Goal: Task Accomplishment & Management: Manage account settings

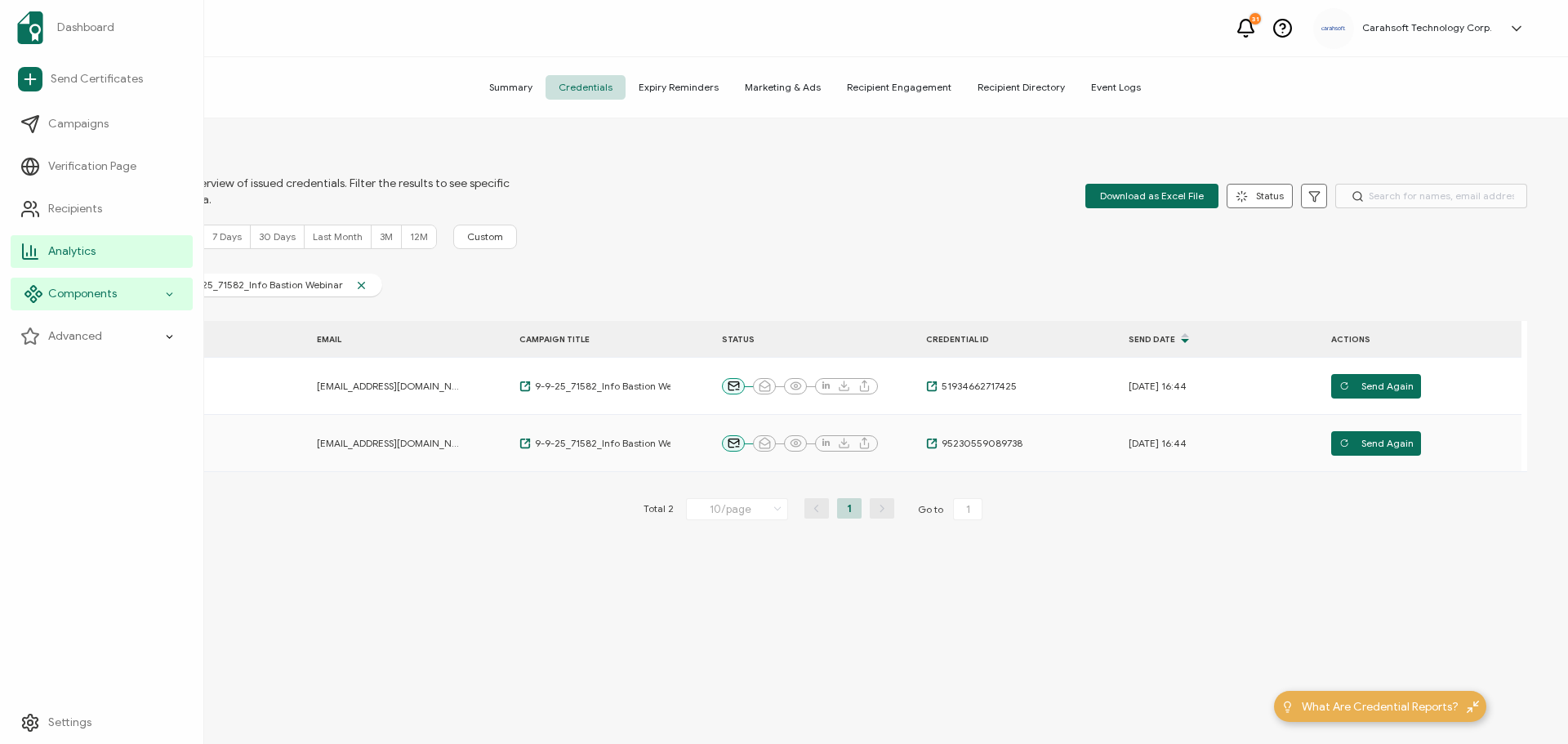
click at [77, 297] on span "Components" at bounding box center [83, 294] width 68 height 17
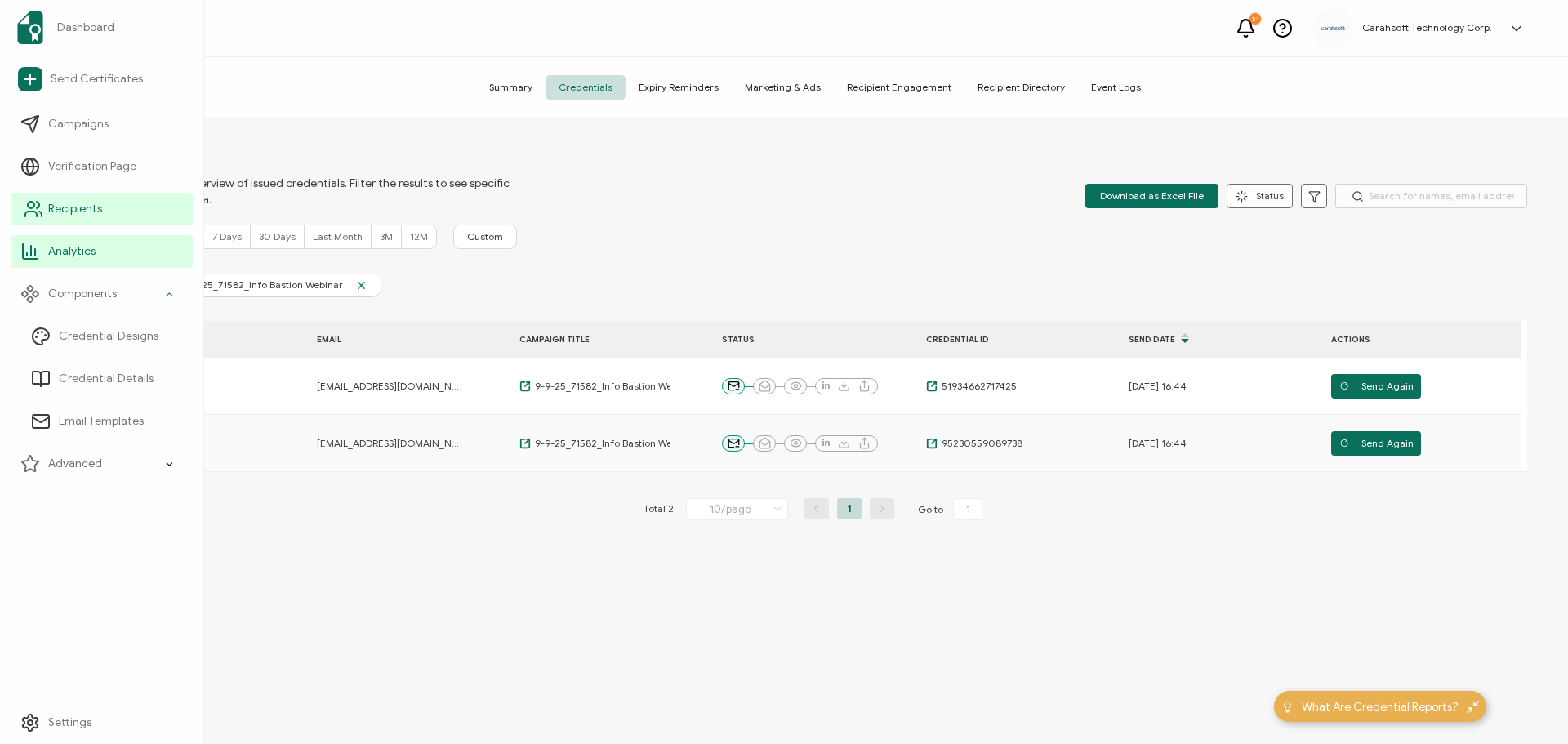
click at [57, 200] on link "Recipients" at bounding box center [102, 208] width 182 height 32
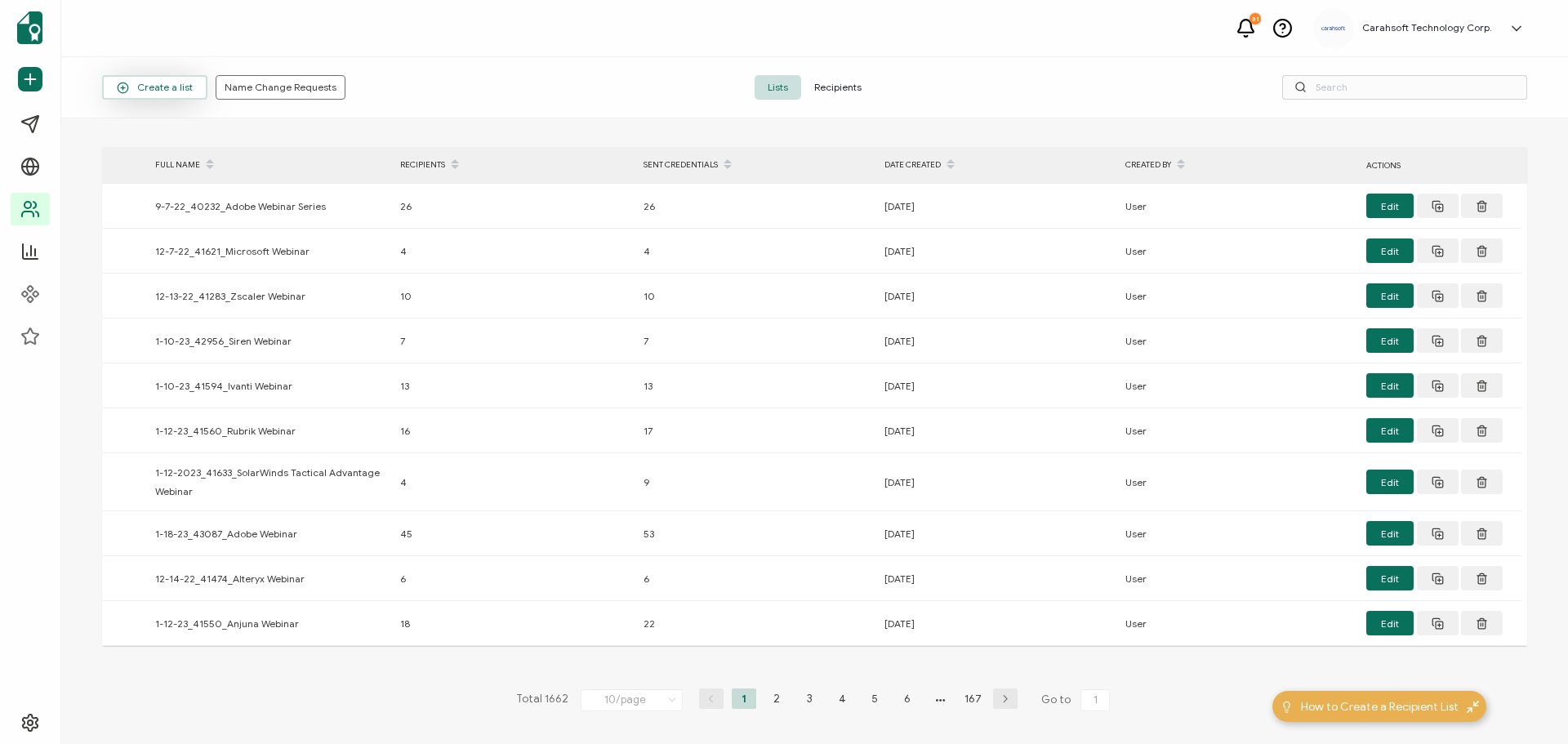
click at [163, 92] on span "Create a list" at bounding box center [154, 87] width 76 height 12
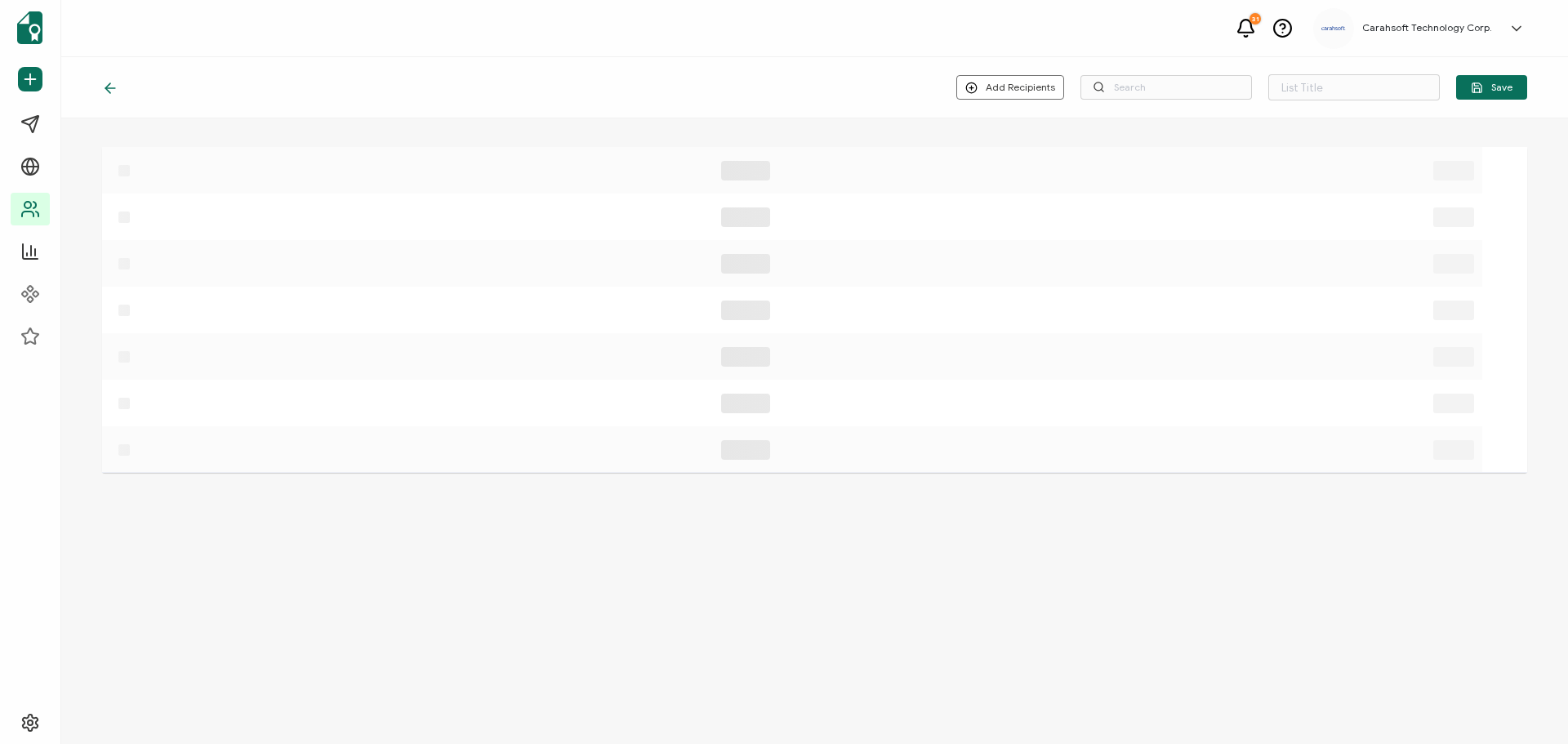
type input "List 1663"
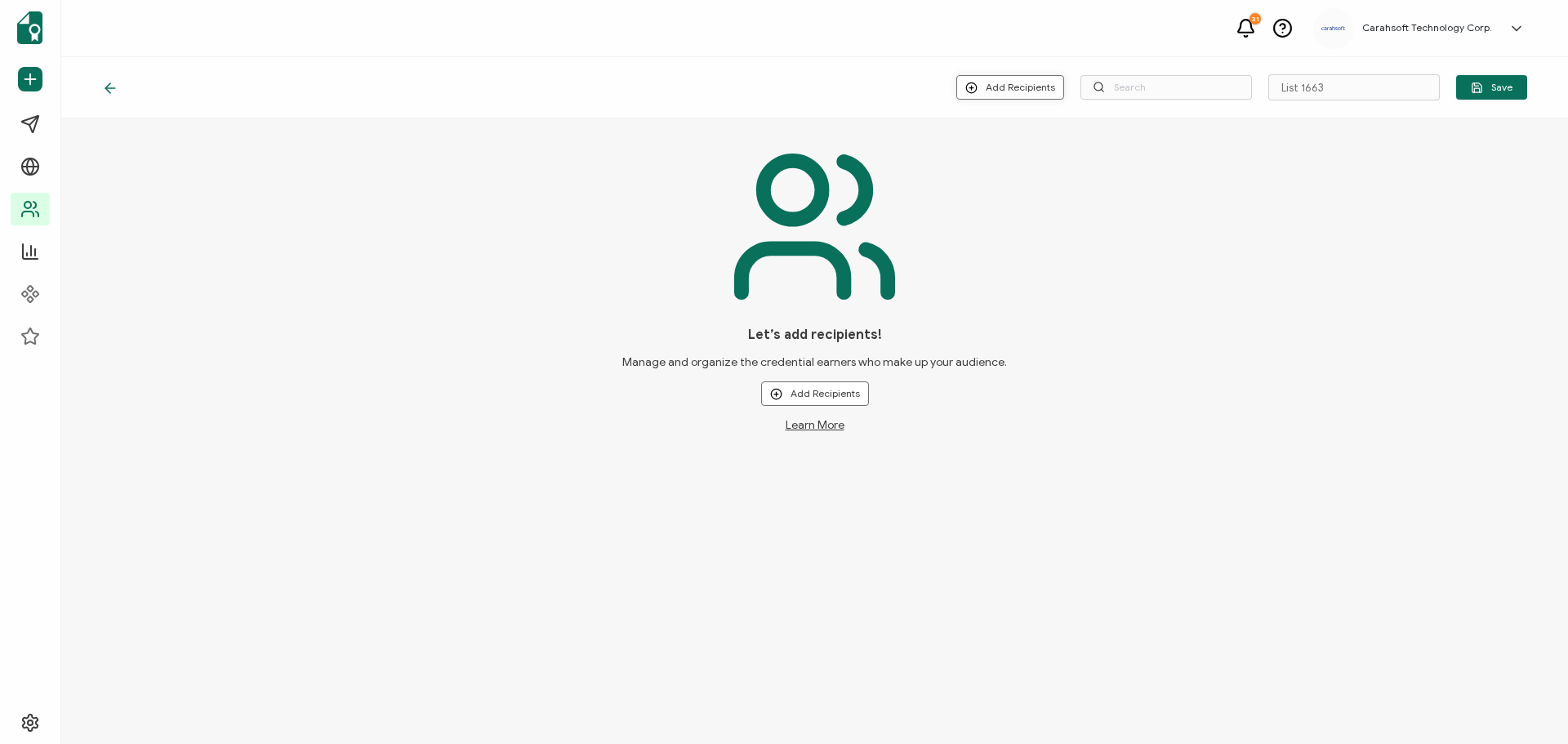
click at [1018, 87] on button "Add Recipients" at bounding box center [1009, 87] width 108 height 24
click at [1015, 159] on span "Import from Recipients" at bounding box center [1046, 157] width 105 height 12
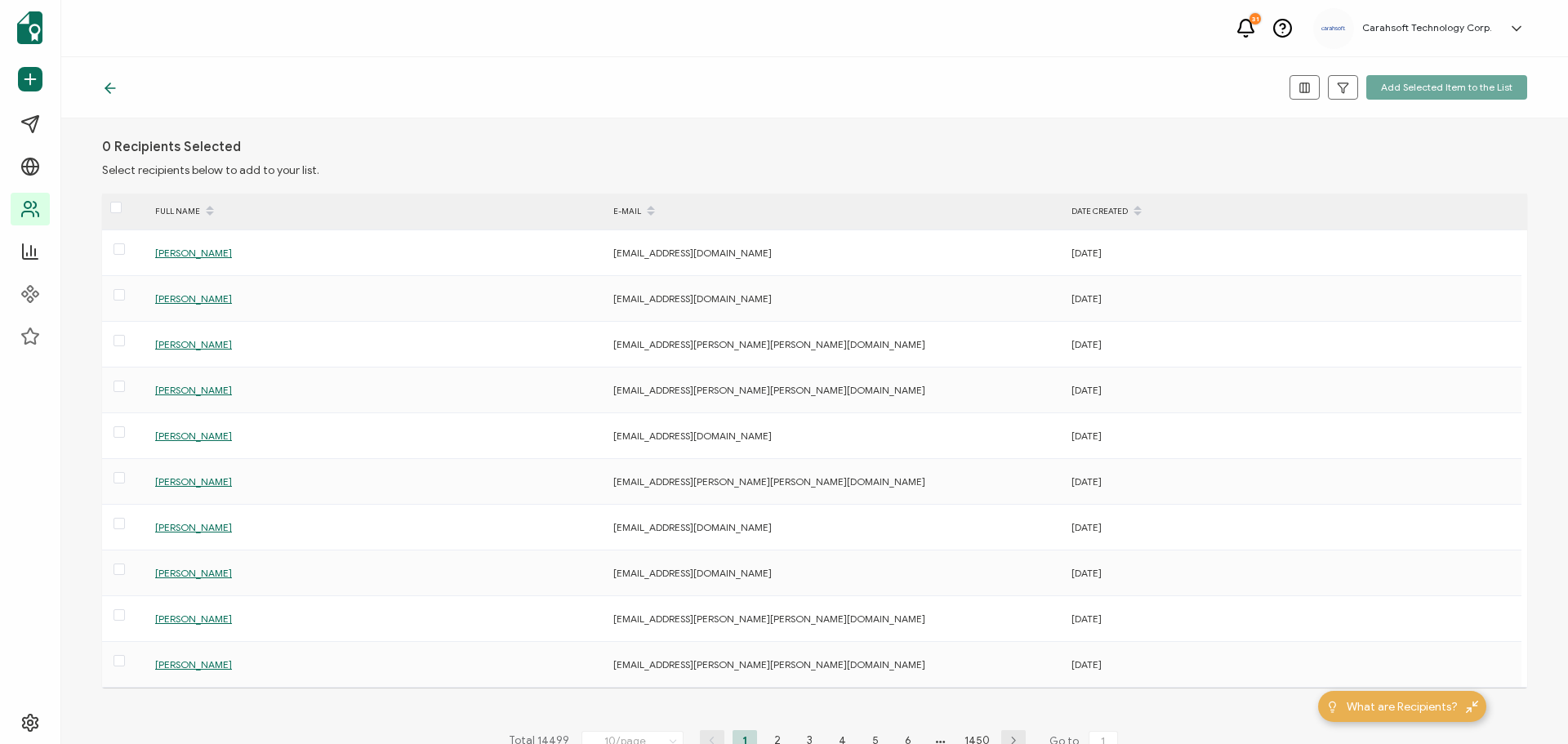
click at [104, 85] on icon at bounding box center [110, 88] width 17 height 17
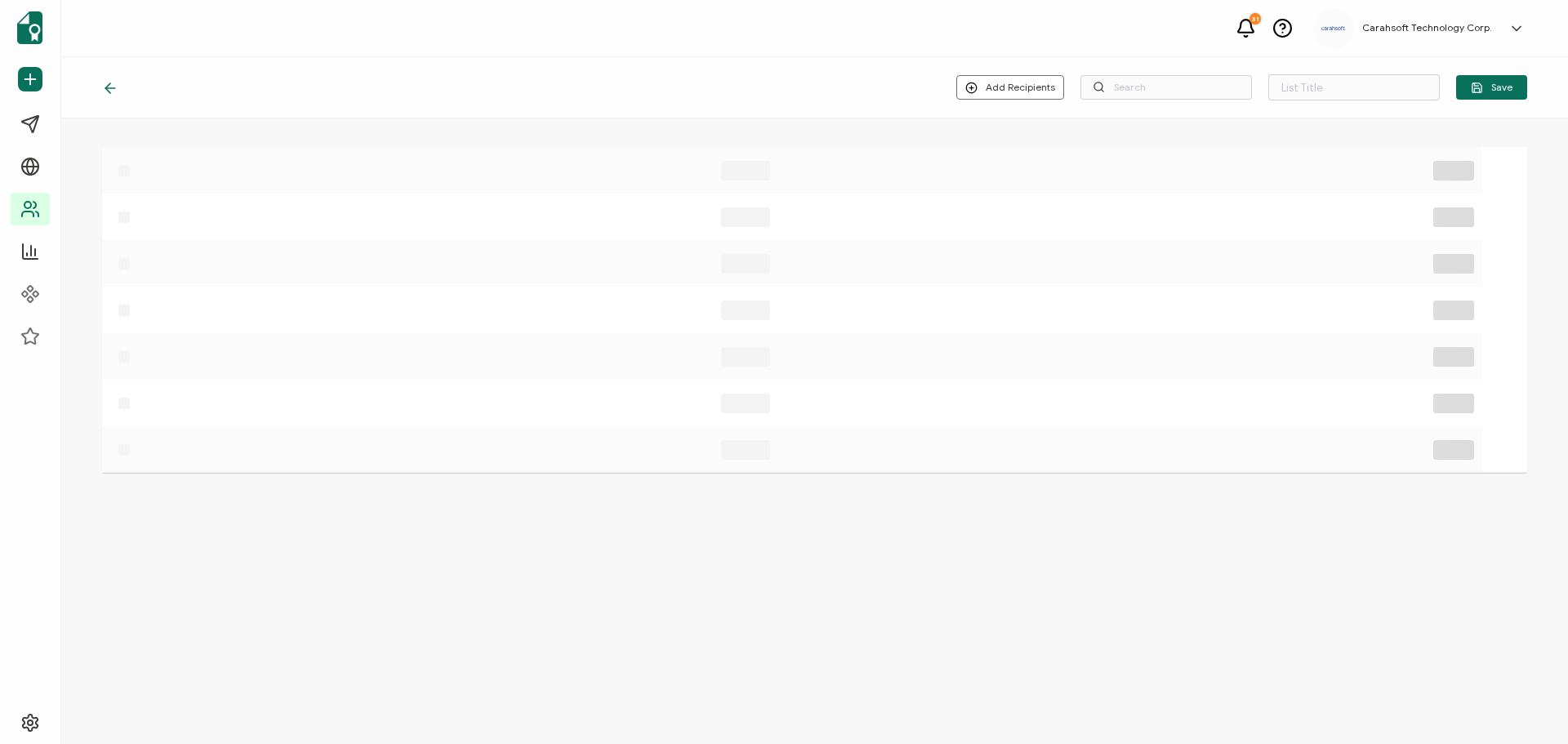
type input "List 1663"
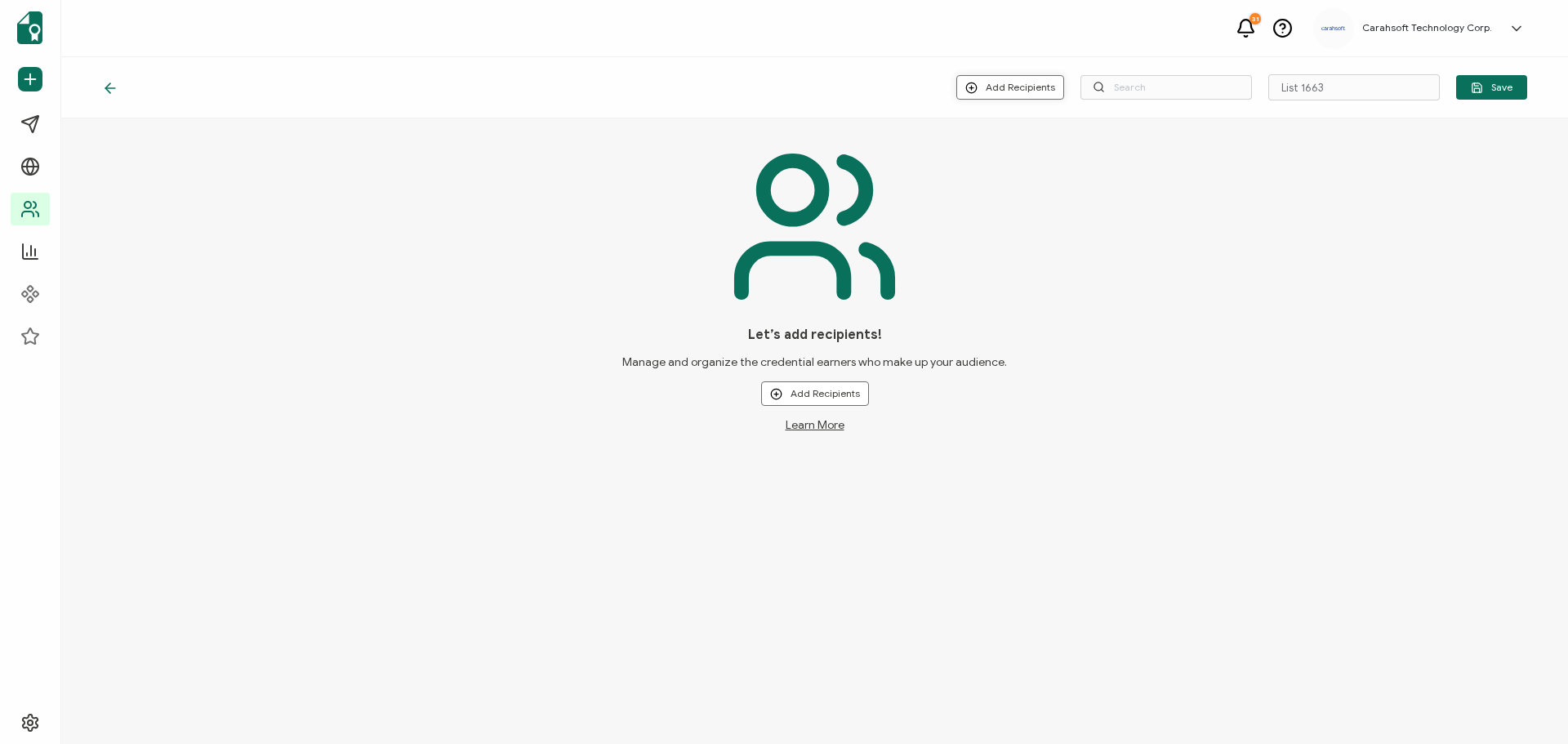
click at [1031, 82] on button "Add Recipients" at bounding box center [1009, 87] width 108 height 24
drag, startPoint x: 1028, startPoint y: 161, endPoint x: 1025, endPoint y: 134, distance: 27.2
click at [1025, 134] on div "Upload New Recipients Import from Recipients" at bounding box center [1036, 145] width 152 height 53
click at [988, 125] on span at bounding box center [984, 132] width 20 height 13
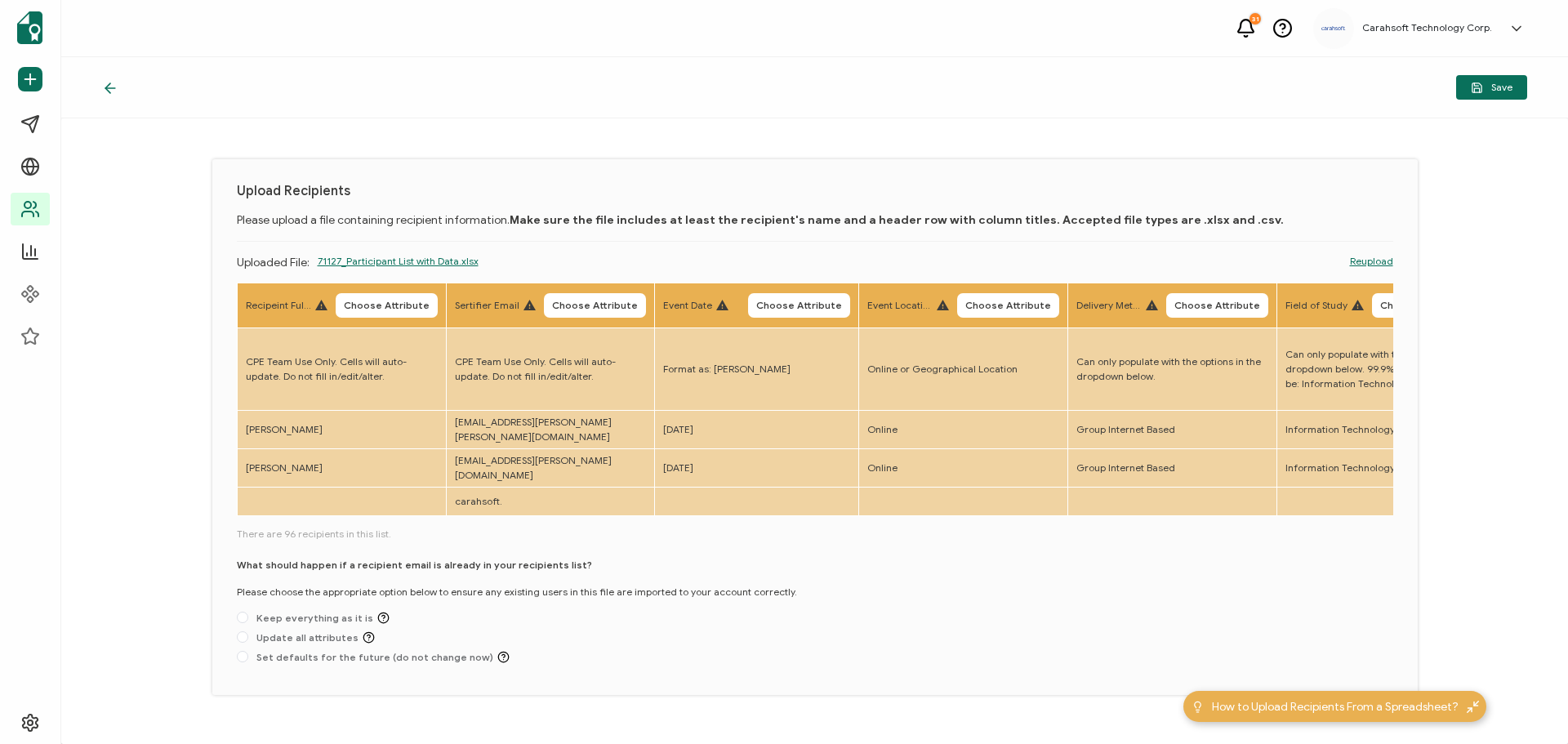
click at [112, 80] on icon at bounding box center [110, 88] width 17 height 17
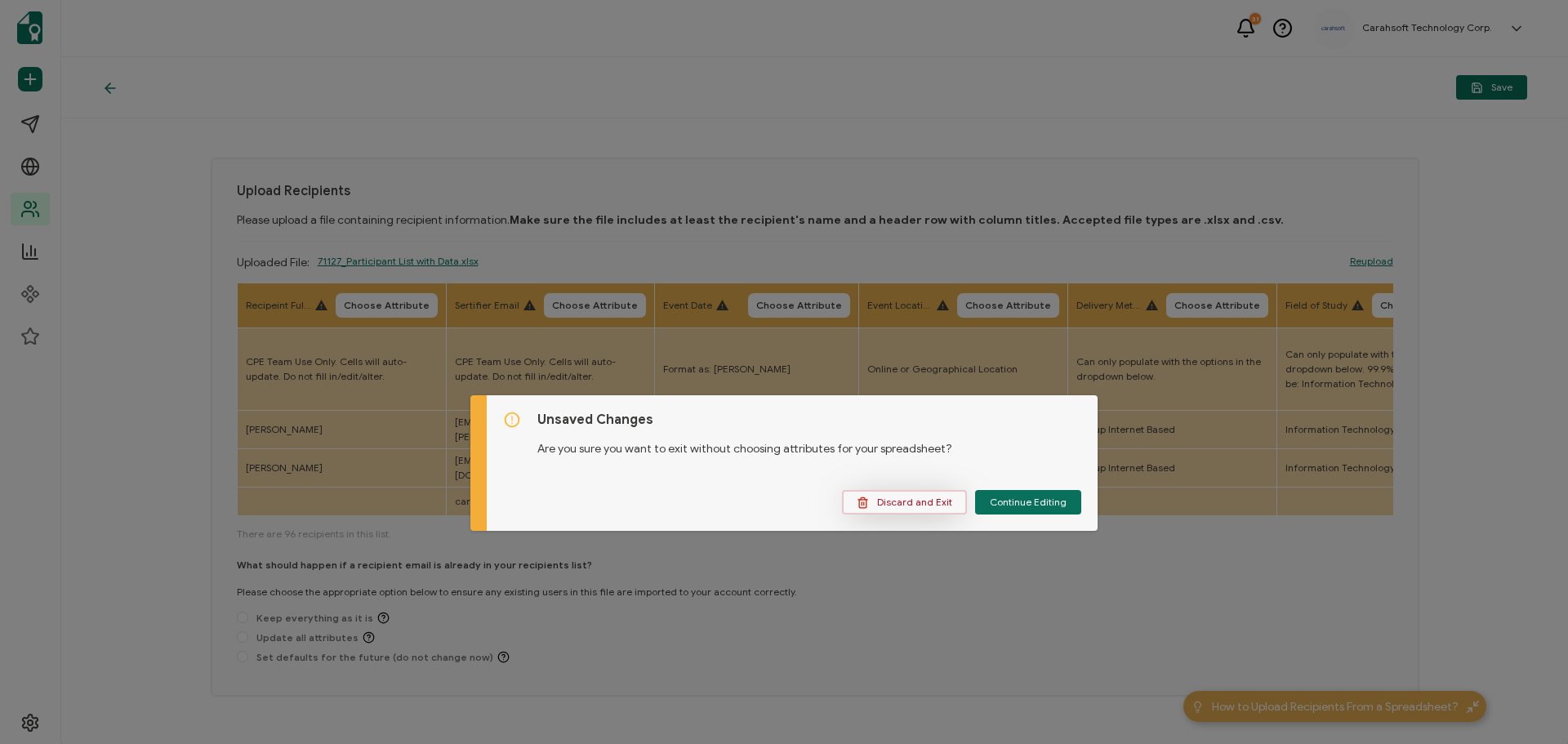
click at [939, 503] on span "Discard and Exit" at bounding box center [904, 502] width 96 height 12
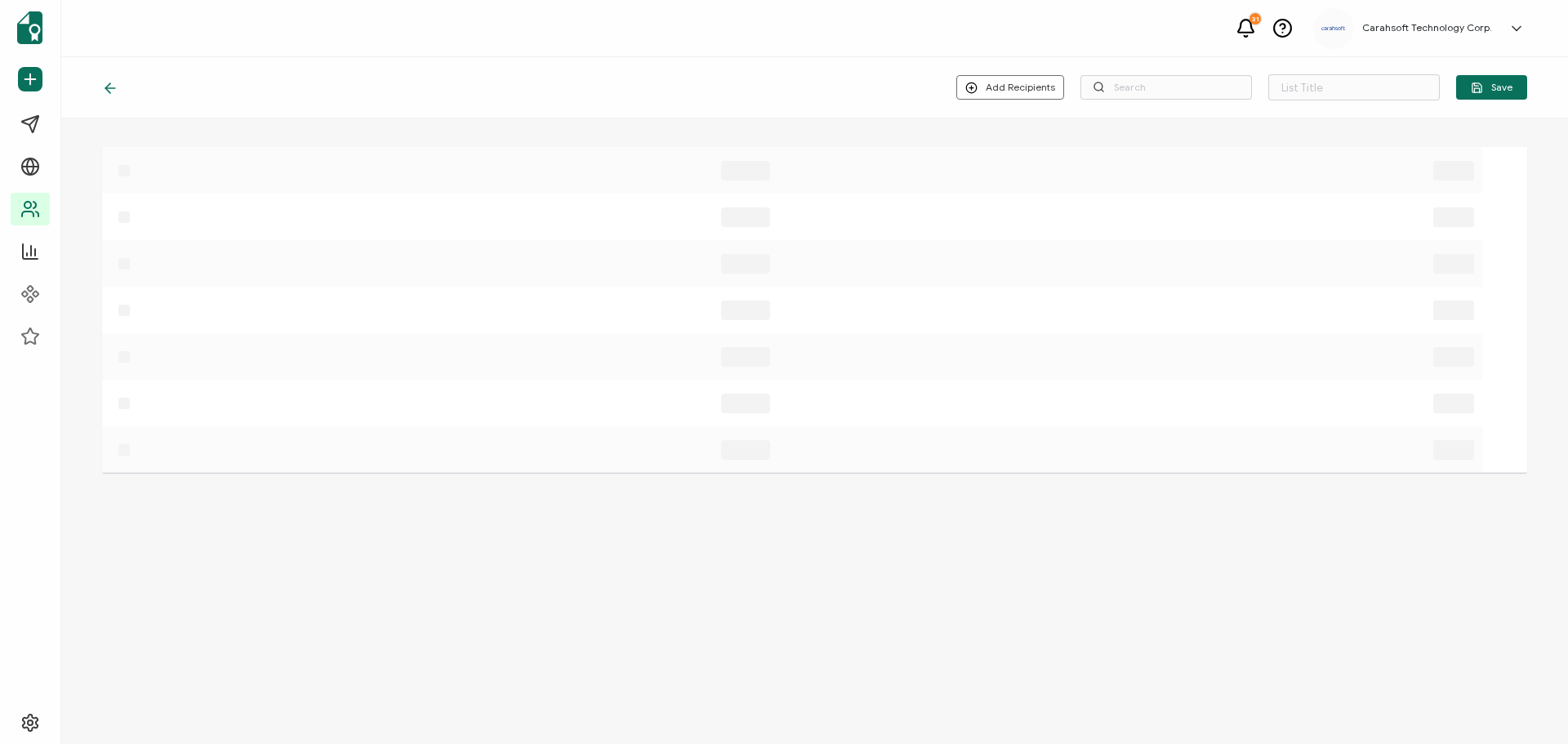
type input "List 1663"
